Goal: Transaction & Acquisition: Purchase product/service

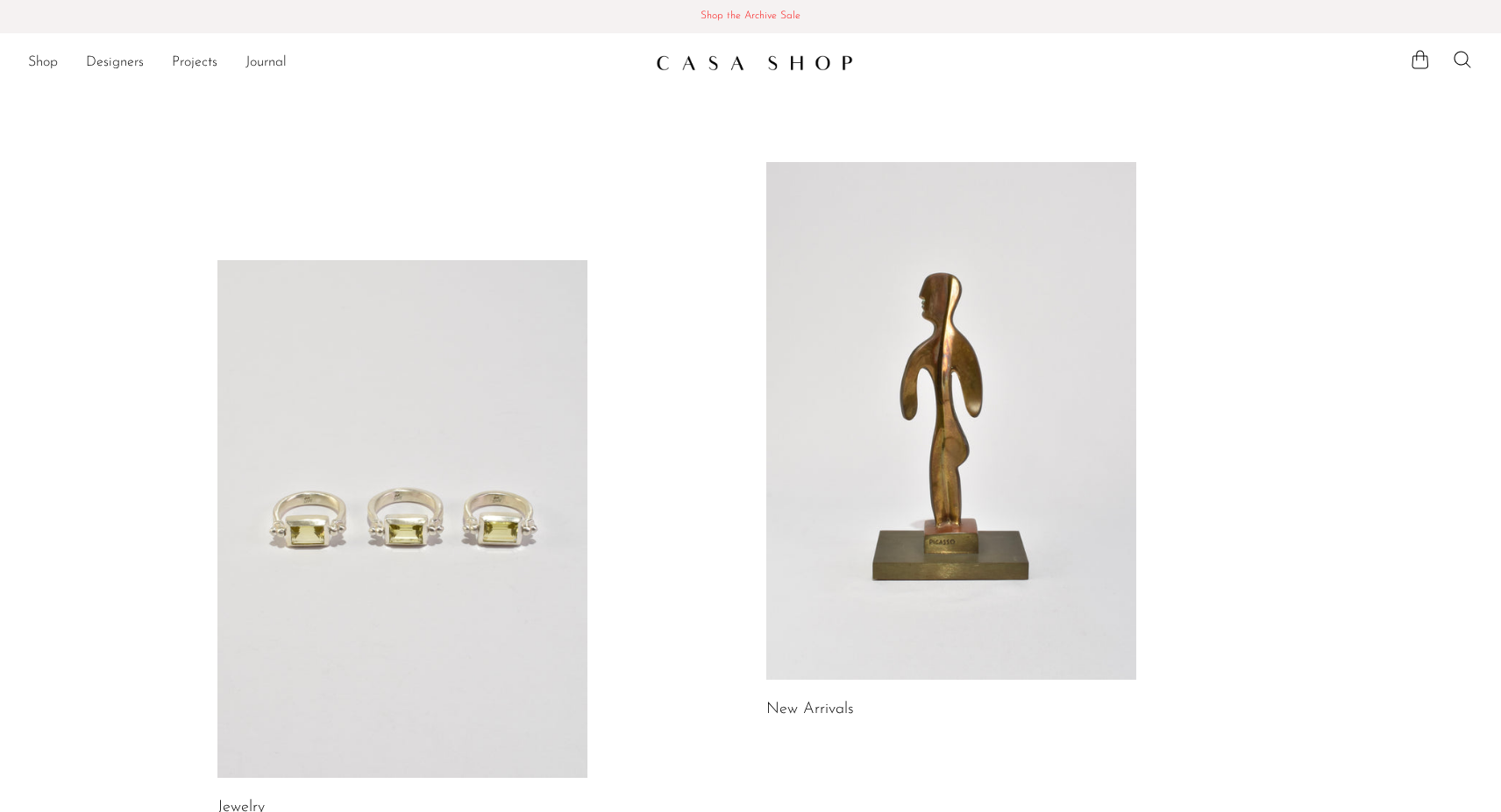
scroll to position [-2, 0]
click at [438, 386] on link at bounding box center [403, 519] width 370 height 518
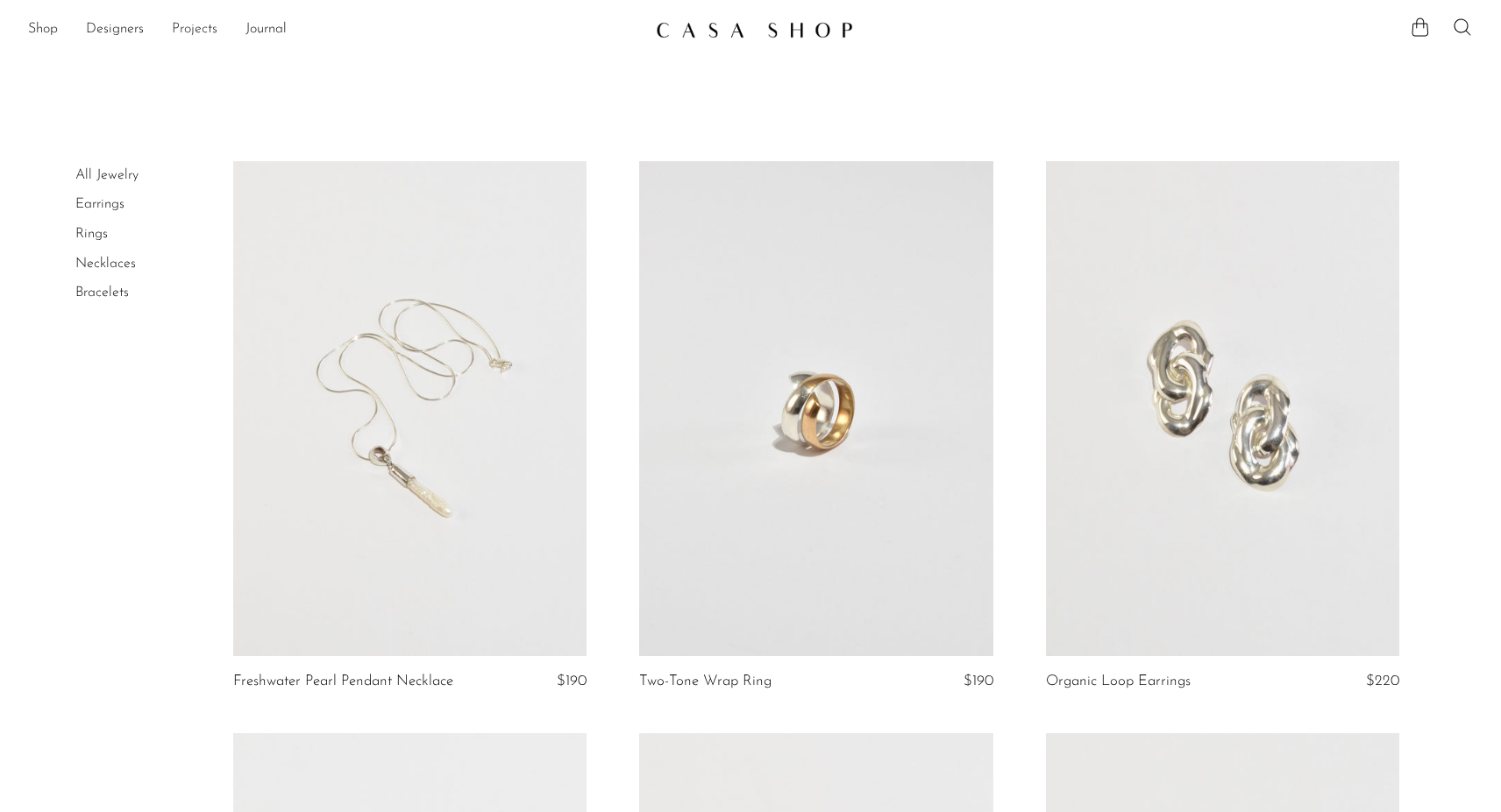
click at [209, 26] on link "Projects" at bounding box center [195, 29] width 46 height 23
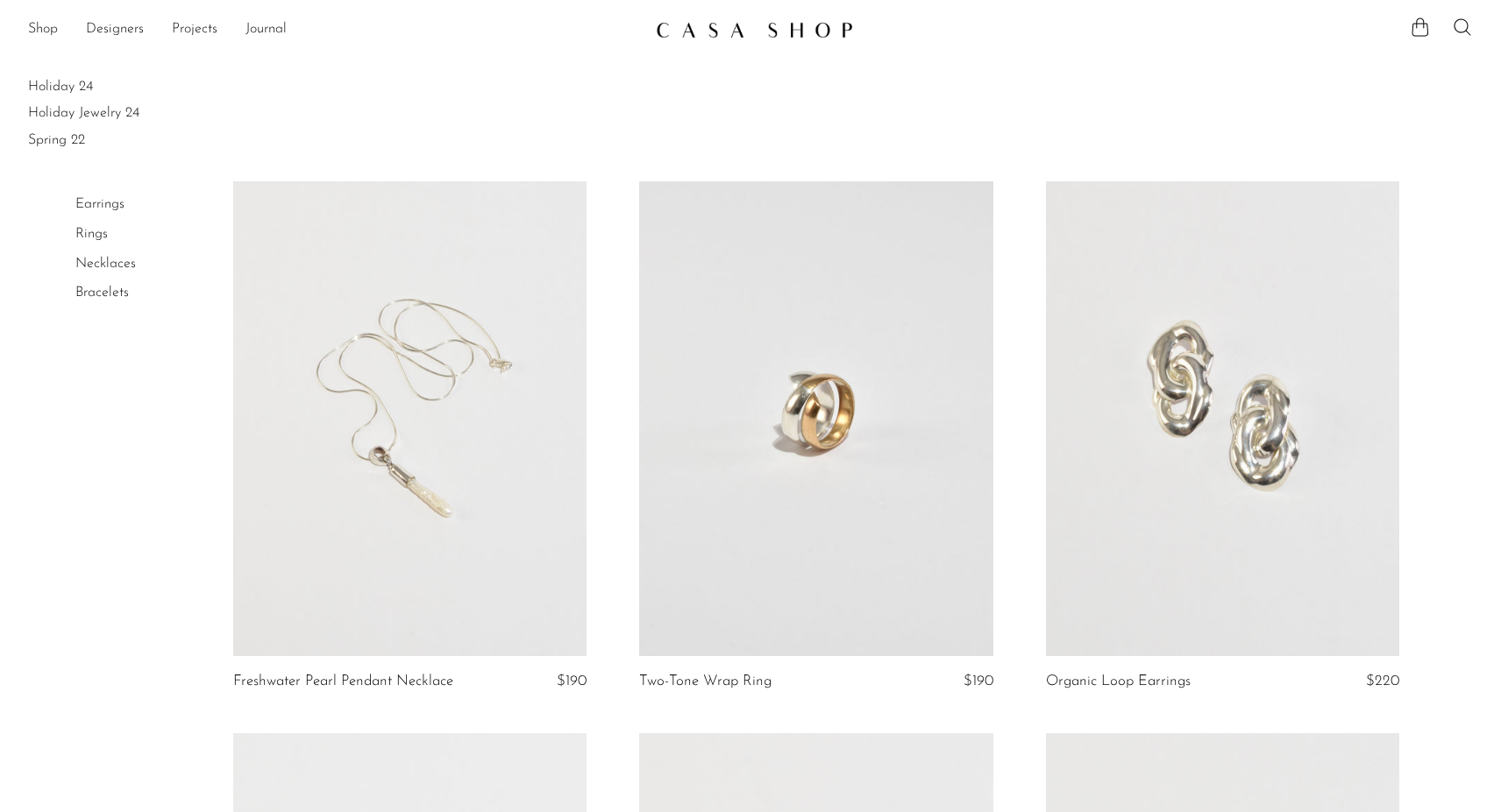
click at [422, 393] on link at bounding box center [410, 409] width 354 height 495
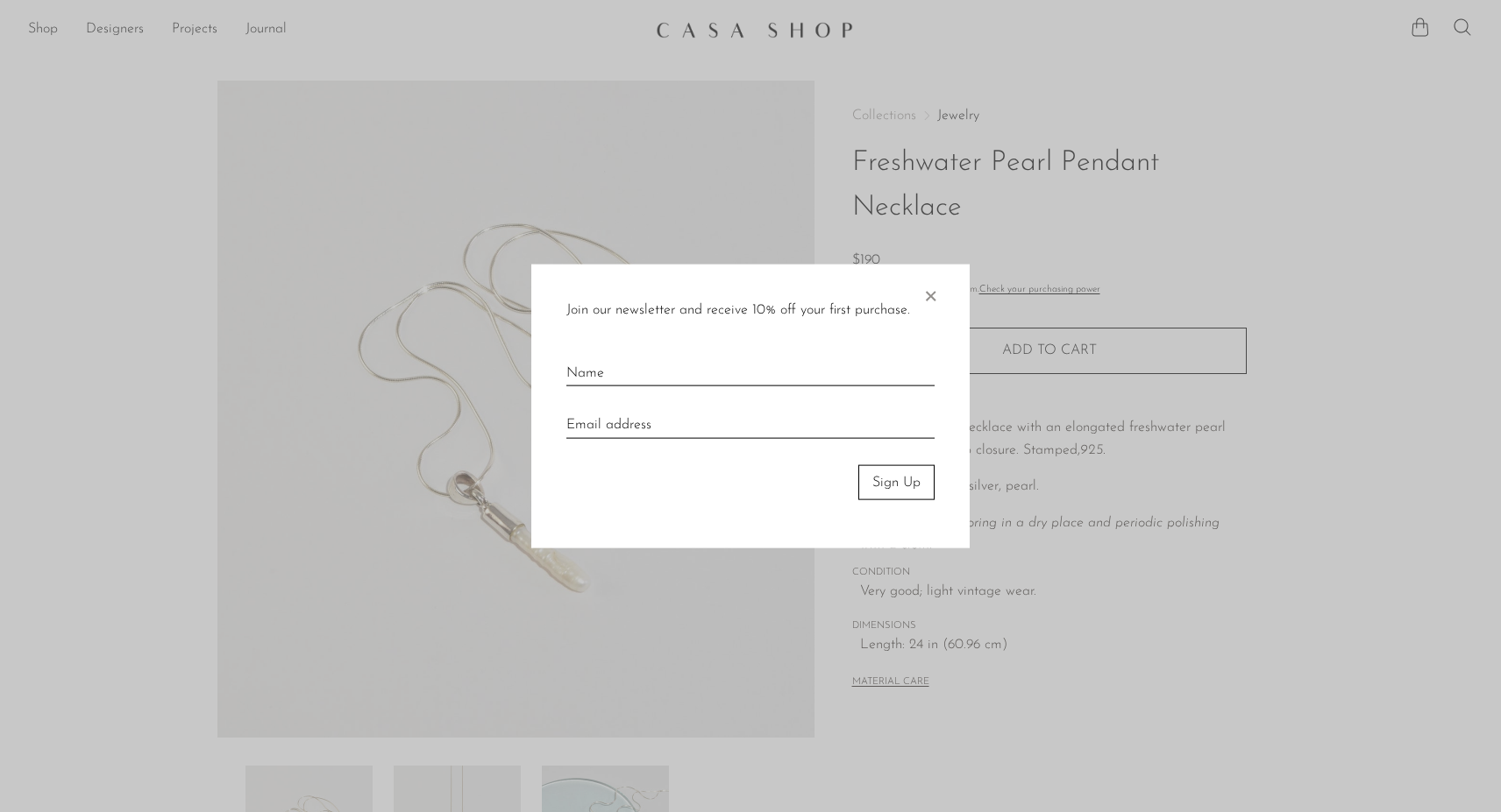
click at [934, 292] on span "×" at bounding box center [930, 292] width 17 height 56
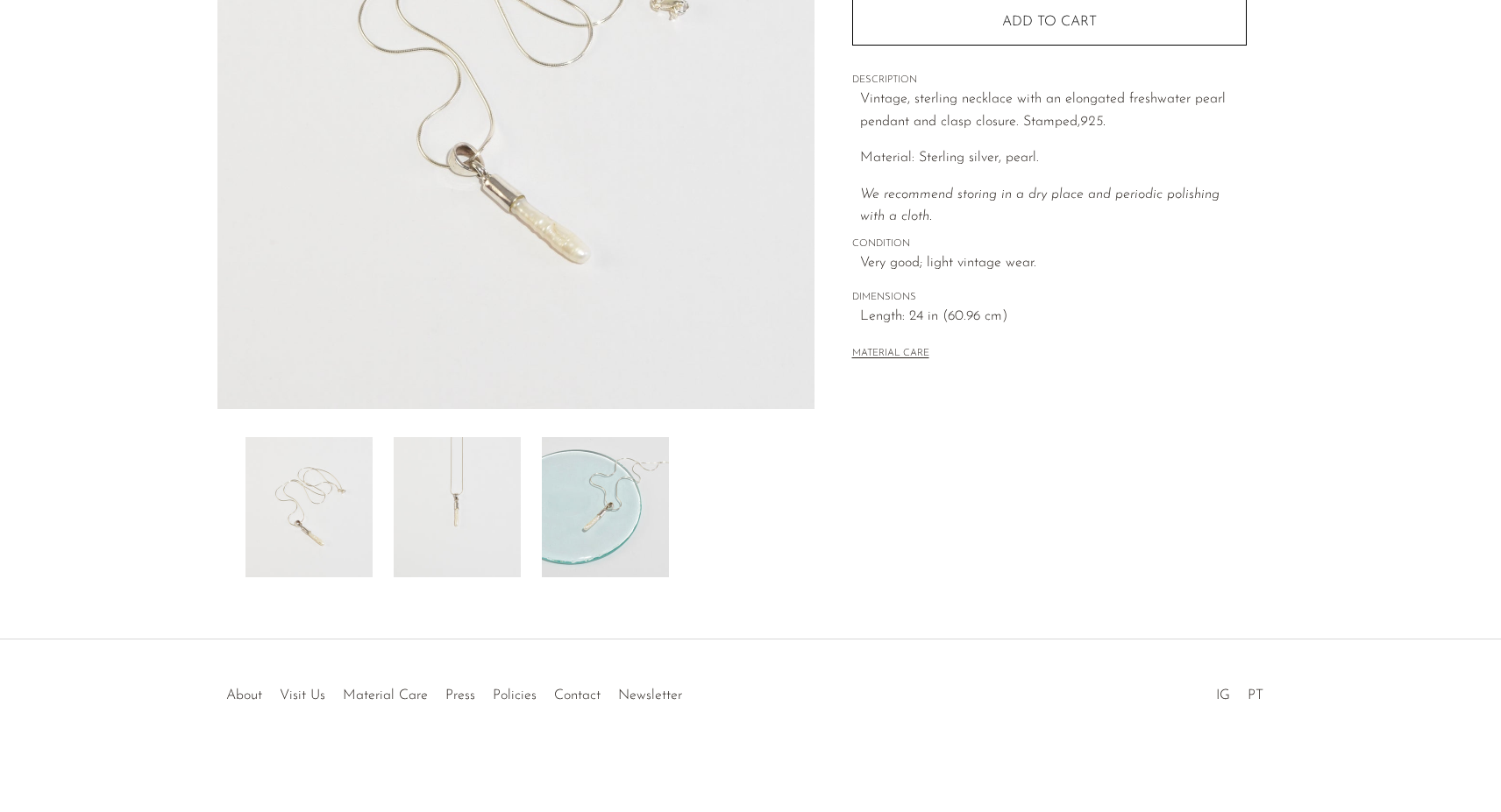
scroll to position [329, 0]
click at [244, 700] on link "About" at bounding box center [243, 695] width 36 height 14
